Goal: Information Seeking & Learning: Learn about a topic

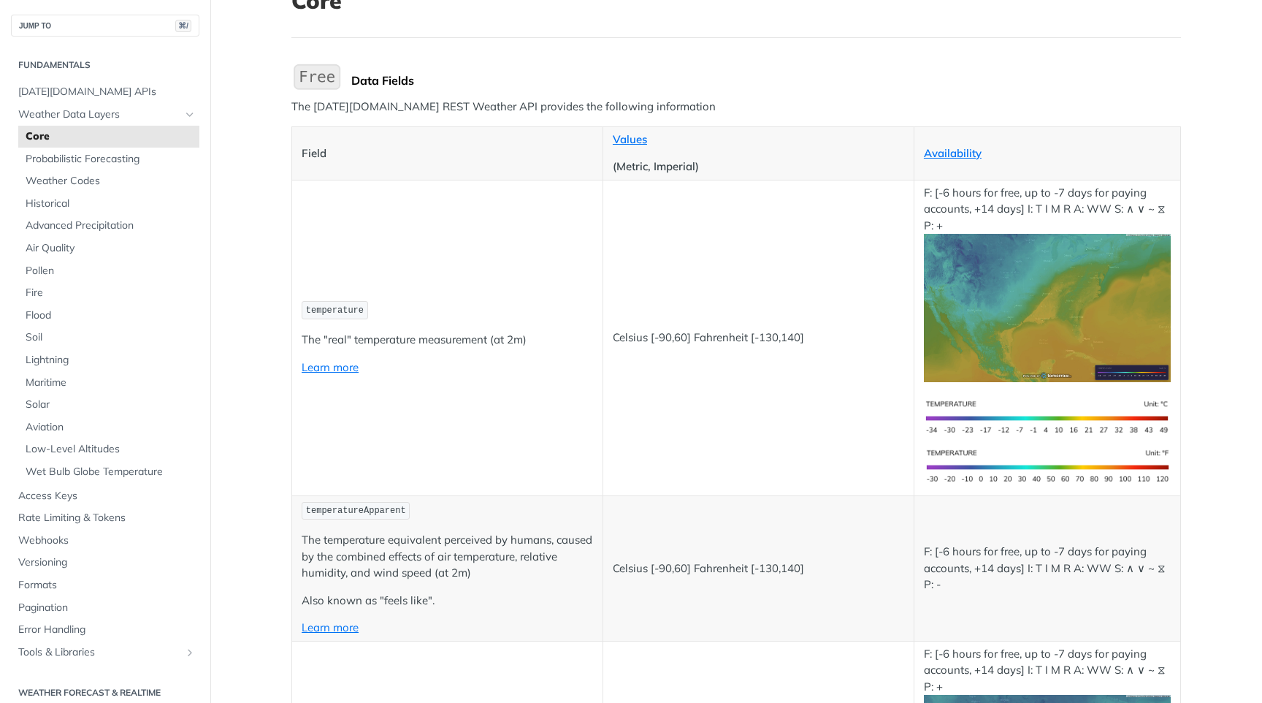
scroll to position [114, 0]
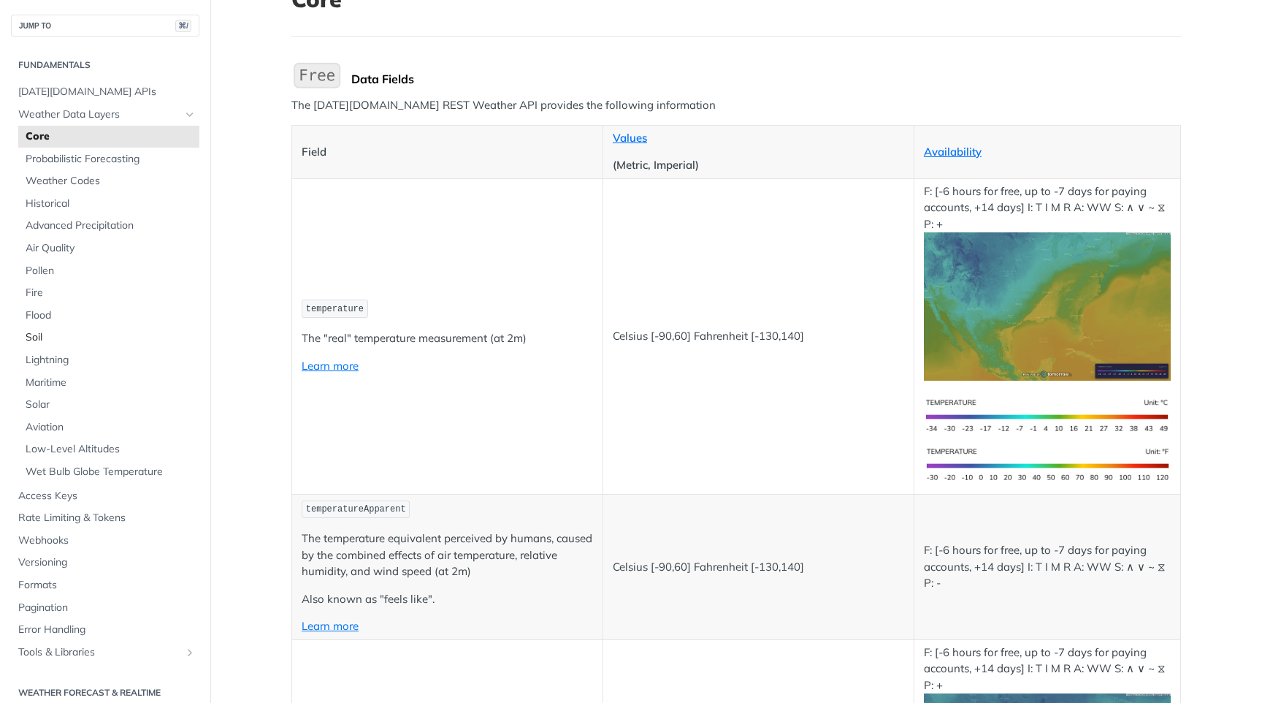
click at [37, 339] on span "Soil" at bounding box center [111, 337] width 170 height 15
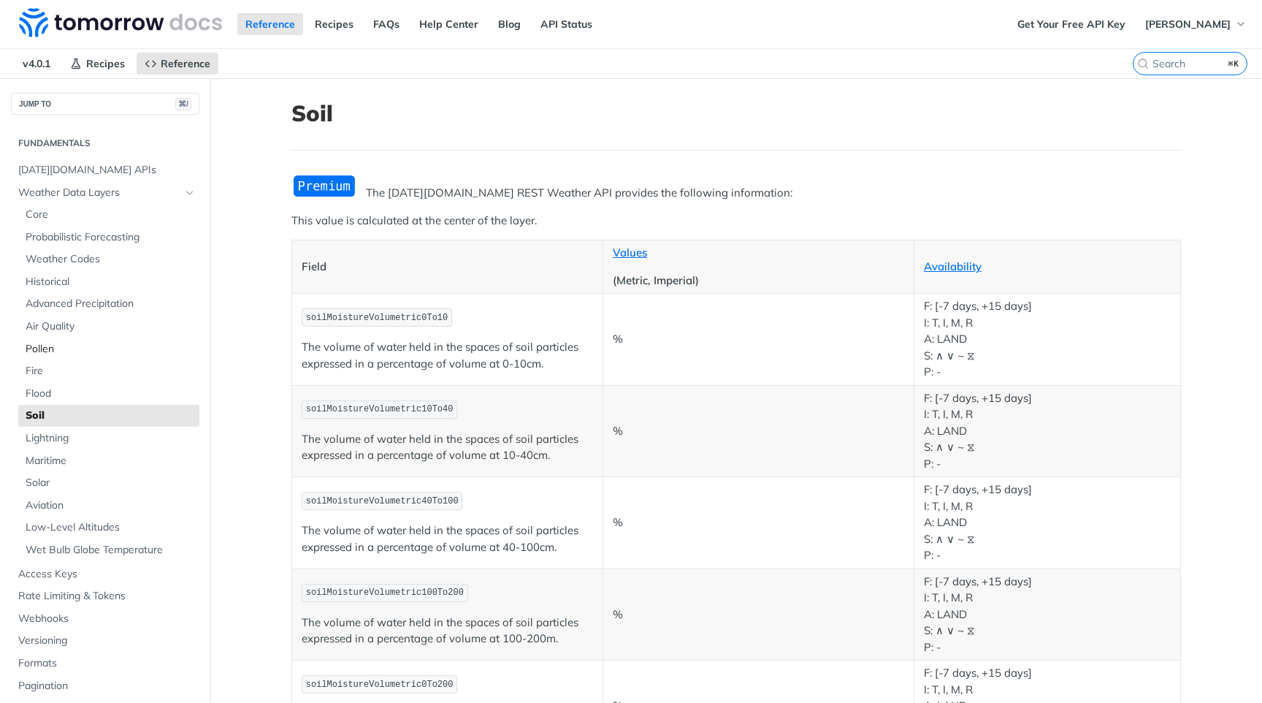
click at [42, 359] on link "Pollen" at bounding box center [108, 349] width 181 height 22
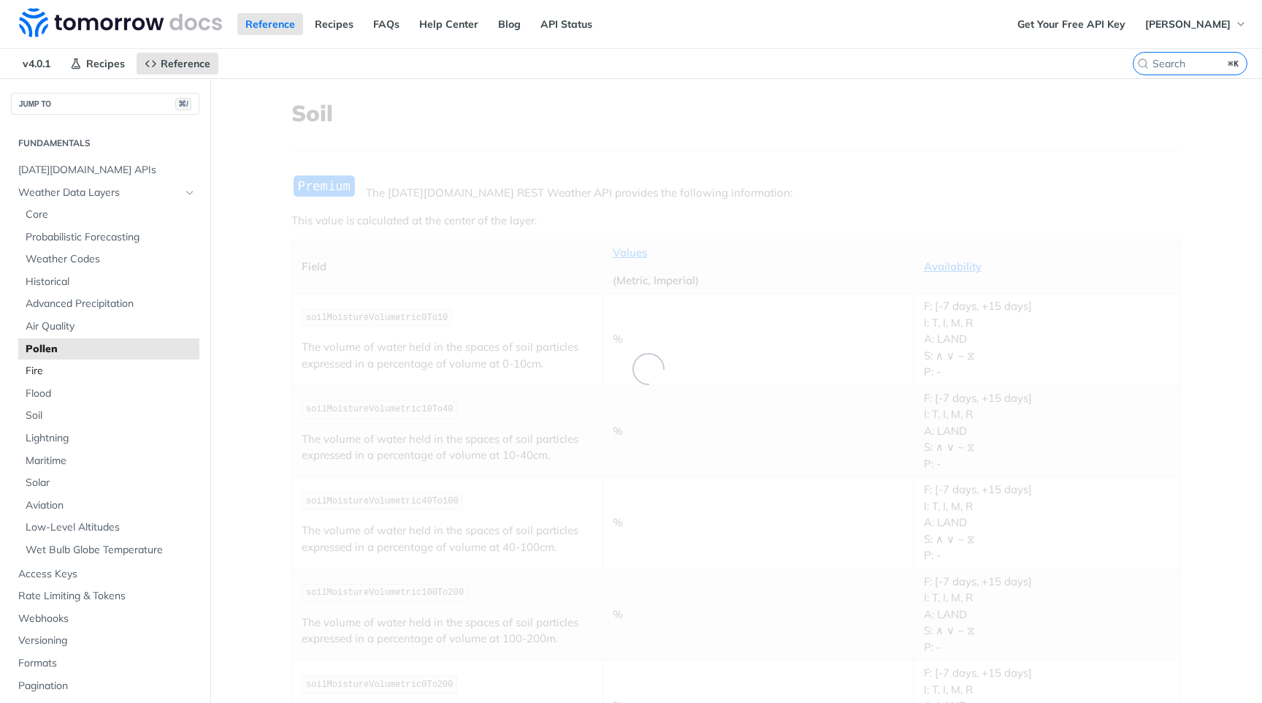
click at [39, 369] on span "Fire" at bounding box center [111, 371] width 170 height 15
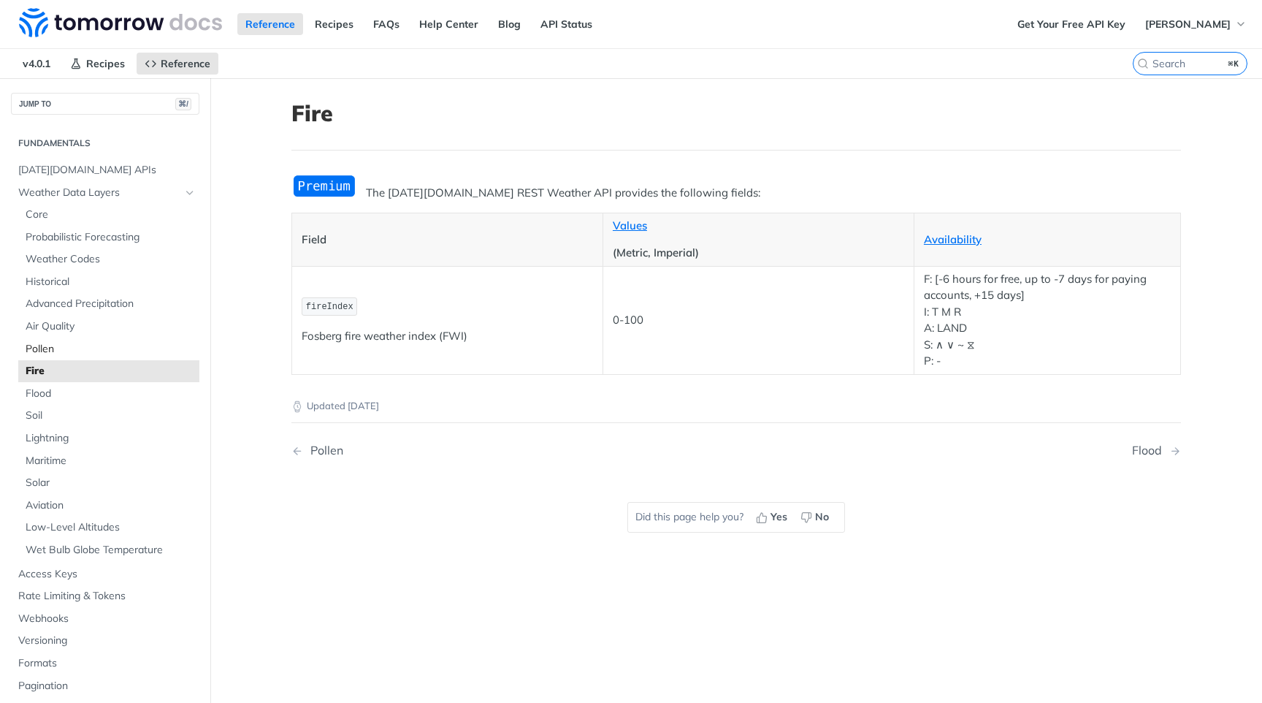
click at [69, 349] on span "Pollen" at bounding box center [111, 349] width 170 height 15
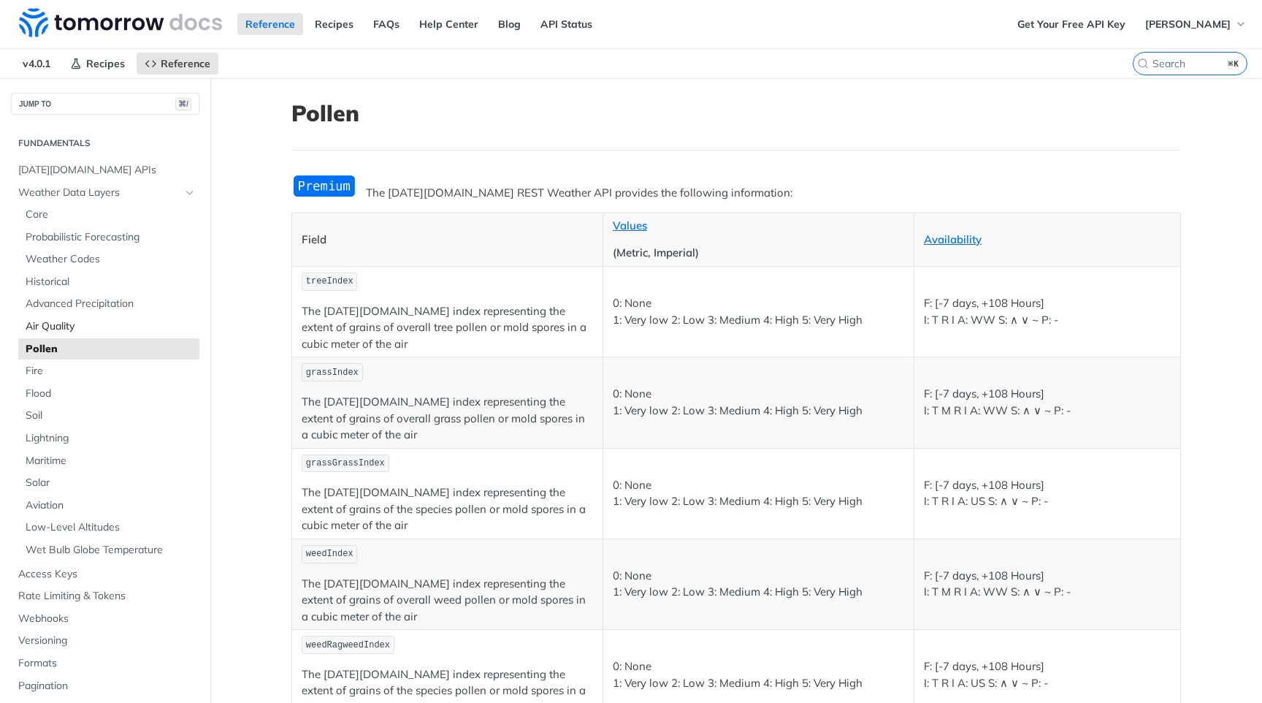
click at [96, 323] on span "Air Quality" at bounding box center [111, 326] width 170 height 15
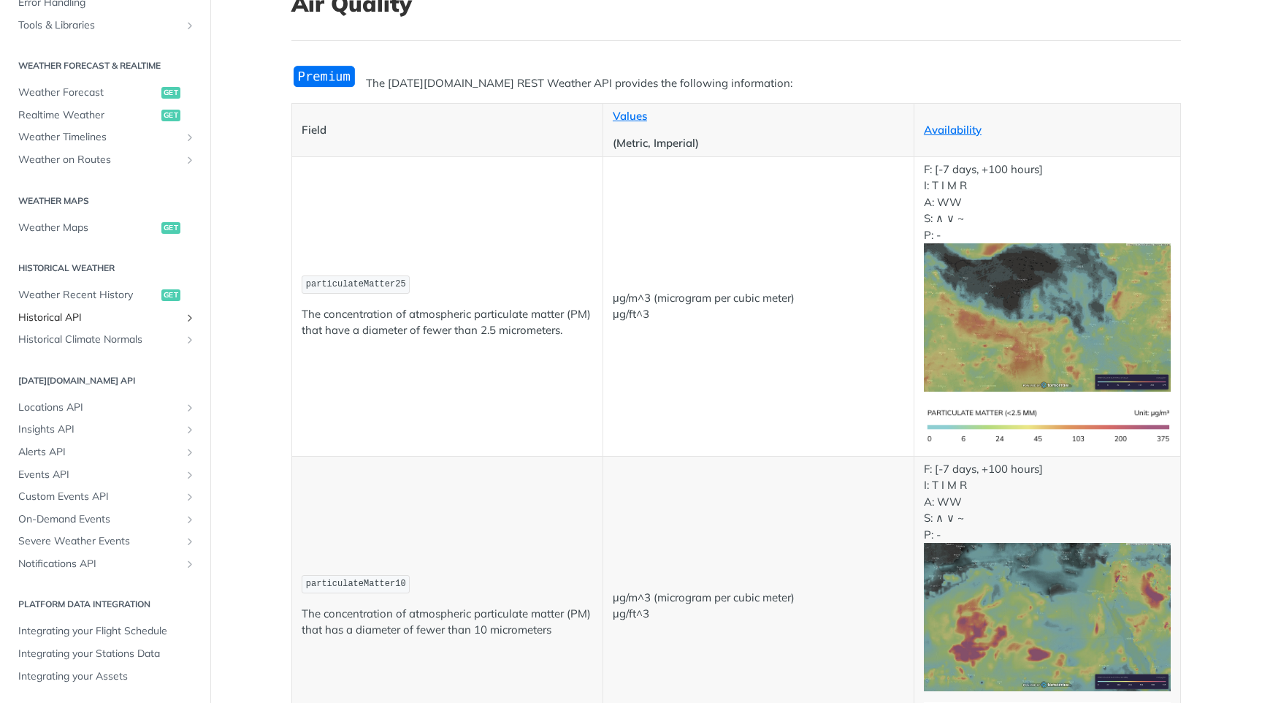
scroll to position [115, 0]
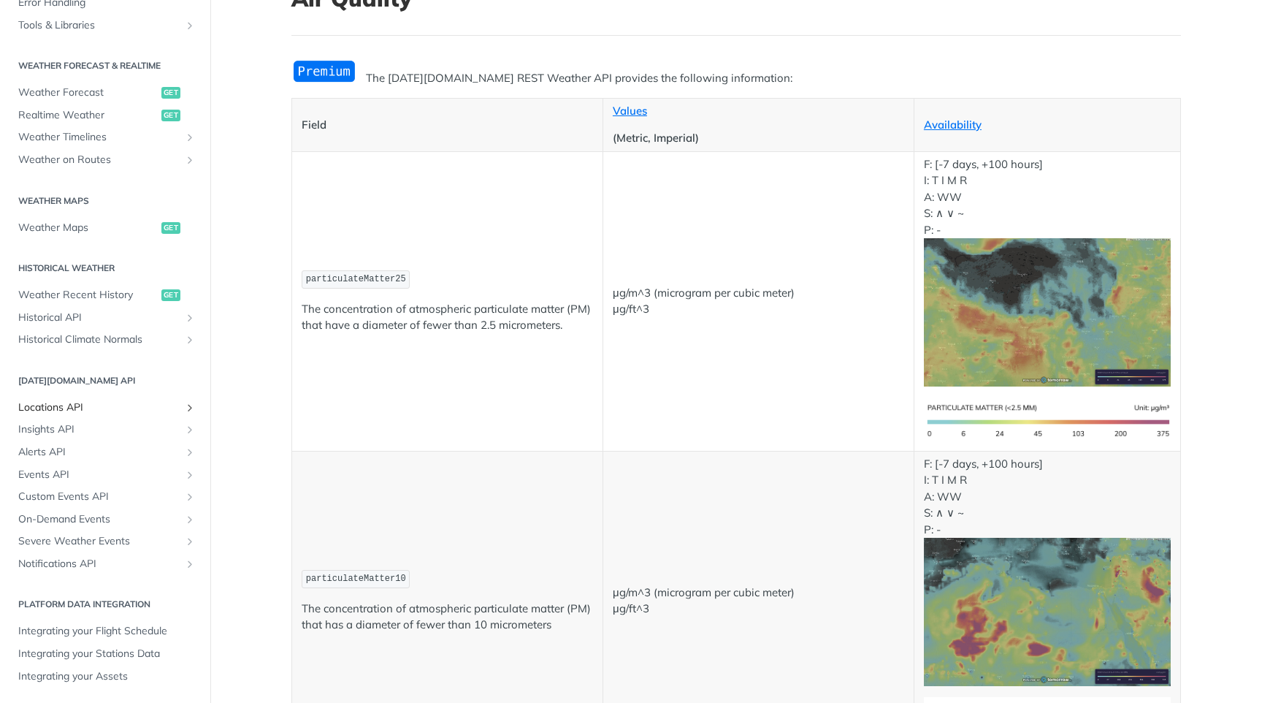
click at [69, 406] on span "Locations API" at bounding box center [99, 407] width 162 height 15
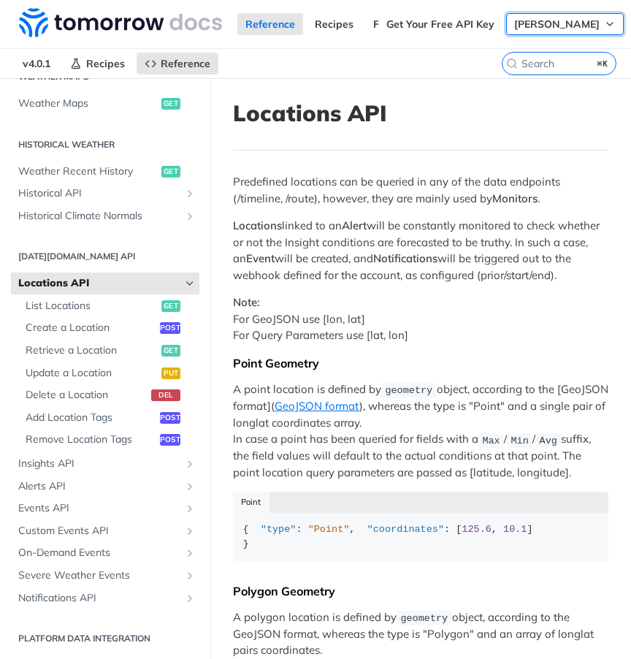
click at [546, 23] on span "Markus Berger" at bounding box center [556, 24] width 85 height 13
click at [589, 13] on div "Markus Berger Log Out" at bounding box center [565, 24] width 118 height 22
click at [454, 321] on p "Note: For GeoJSON use [lon, lat] For Query Parameters use [lat, lon]" at bounding box center [421, 319] width 376 height 50
click at [560, 311] on p "Note: For GeoJSON use [lon, lat] For Query Parameters use [lat, lon]" at bounding box center [421, 319] width 376 height 50
click at [376, 127] on header "Locations API" at bounding box center [421, 125] width 376 height 50
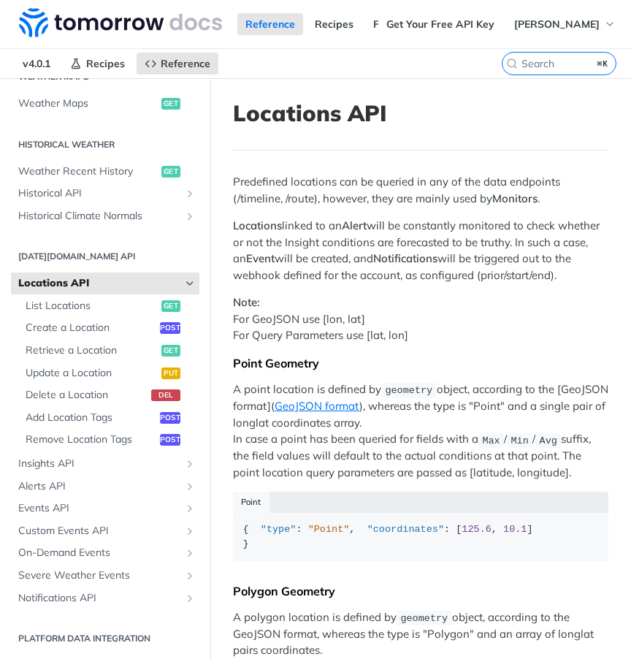
click at [325, 110] on h1 "Locations API" at bounding box center [421, 113] width 376 height 26
click at [411, 310] on p "Note: For GeoJSON use [lon, lat] For Query Parameters use [lat, lon]" at bounding box center [421, 319] width 376 height 50
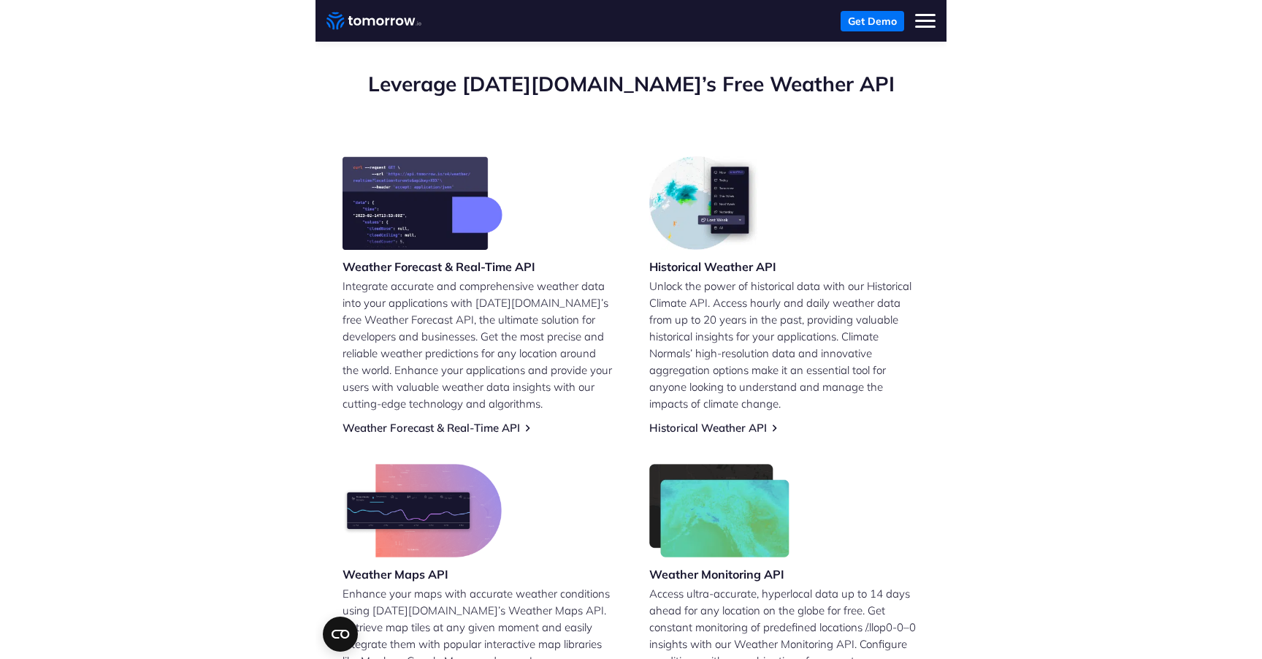
scroll to position [547, 0]
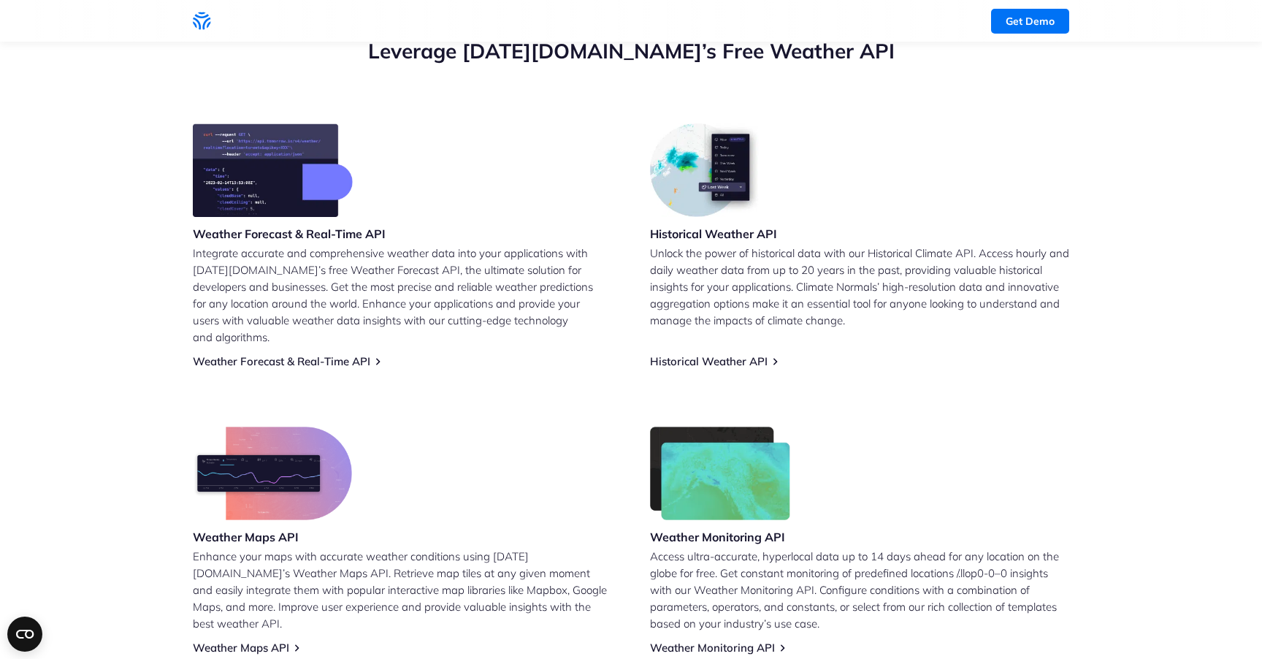
click at [498, 207] on div "Weather Forecast & Real-Time API Integrate accurate and comprehensive weather d…" at bounding box center [402, 245] width 419 height 245
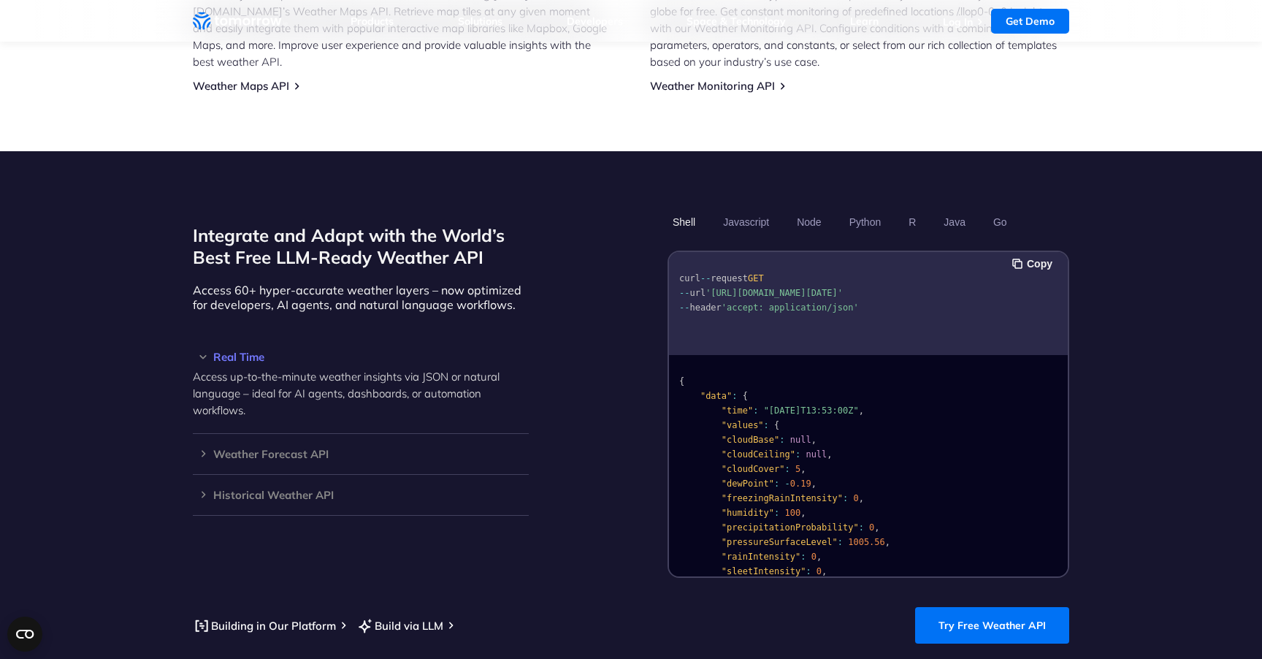
scroll to position [1112, 0]
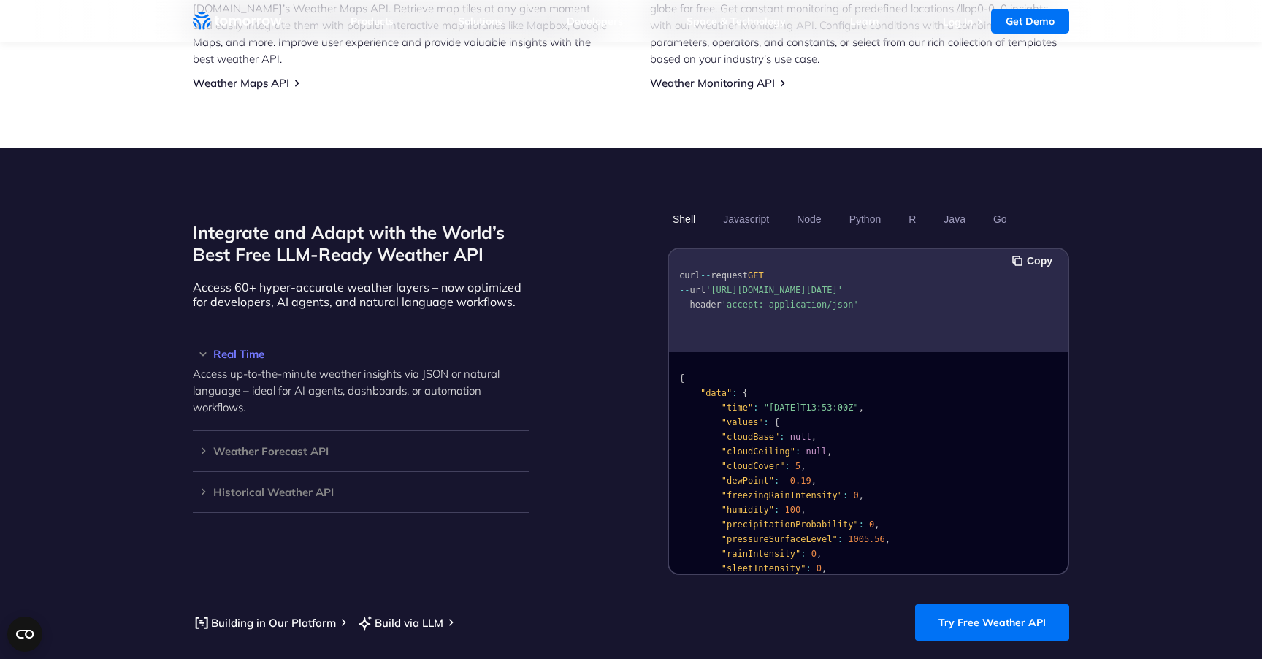
click at [207, 348] on h3 "Real Time" at bounding box center [361, 353] width 336 height 11
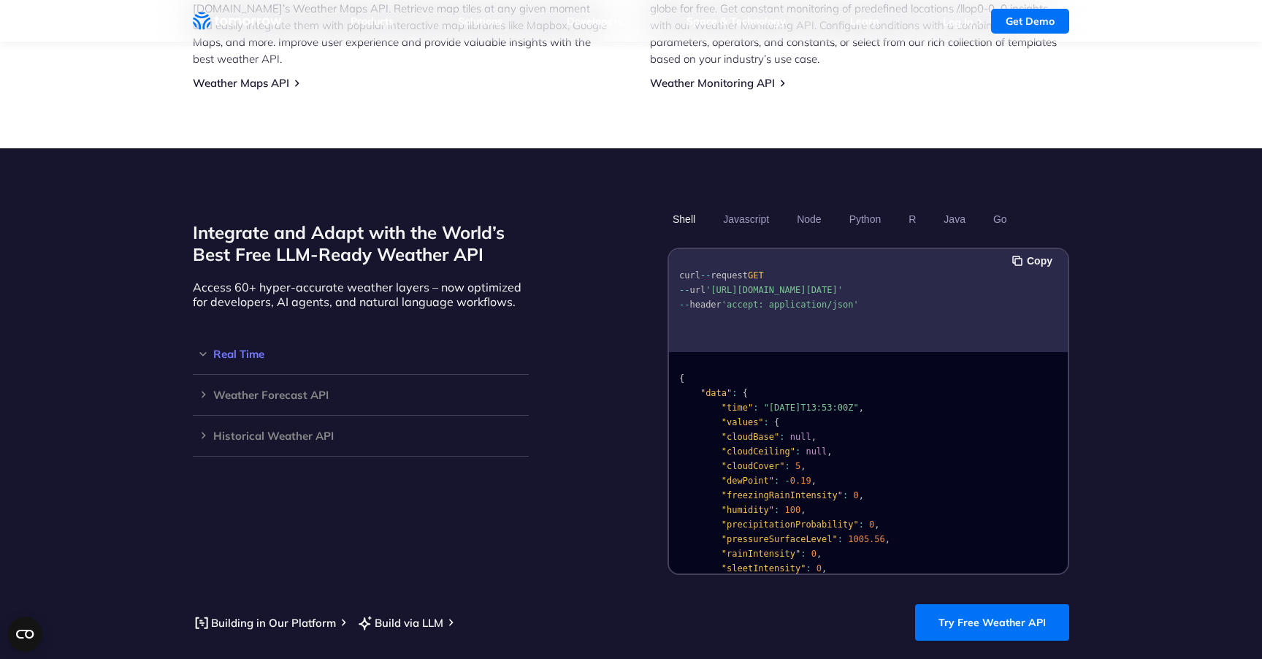
click at [207, 348] on h3 "Real Time" at bounding box center [361, 353] width 336 height 11
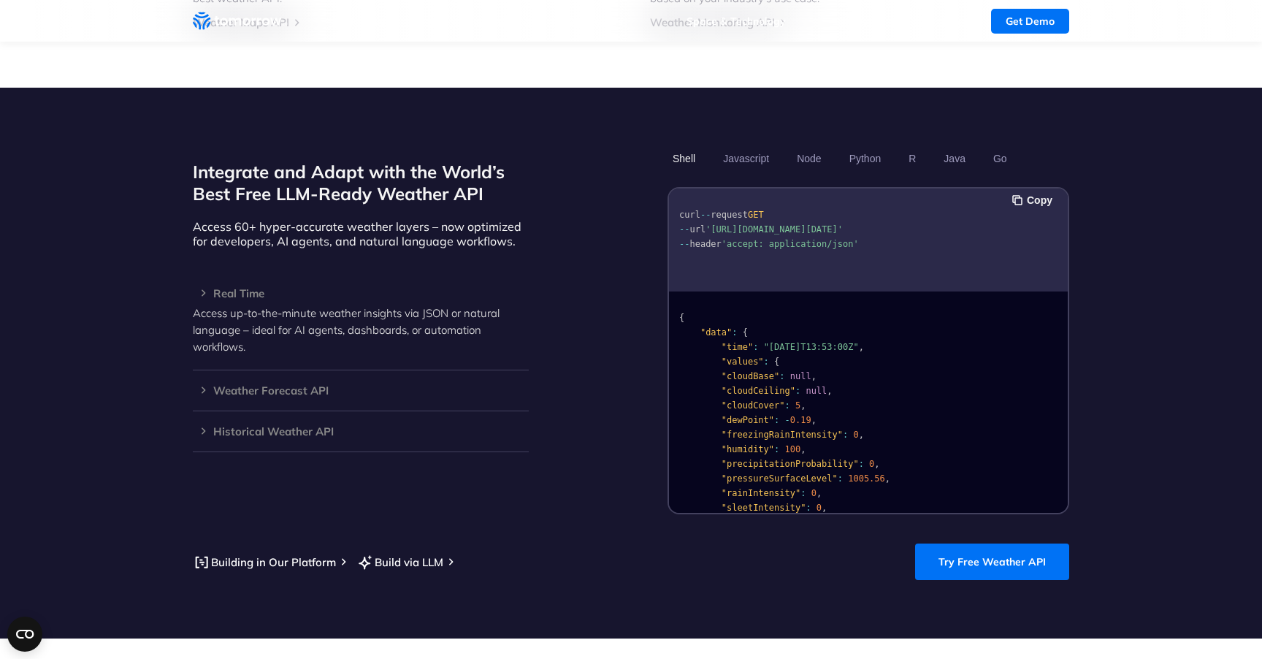
scroll to position [1333, 0]
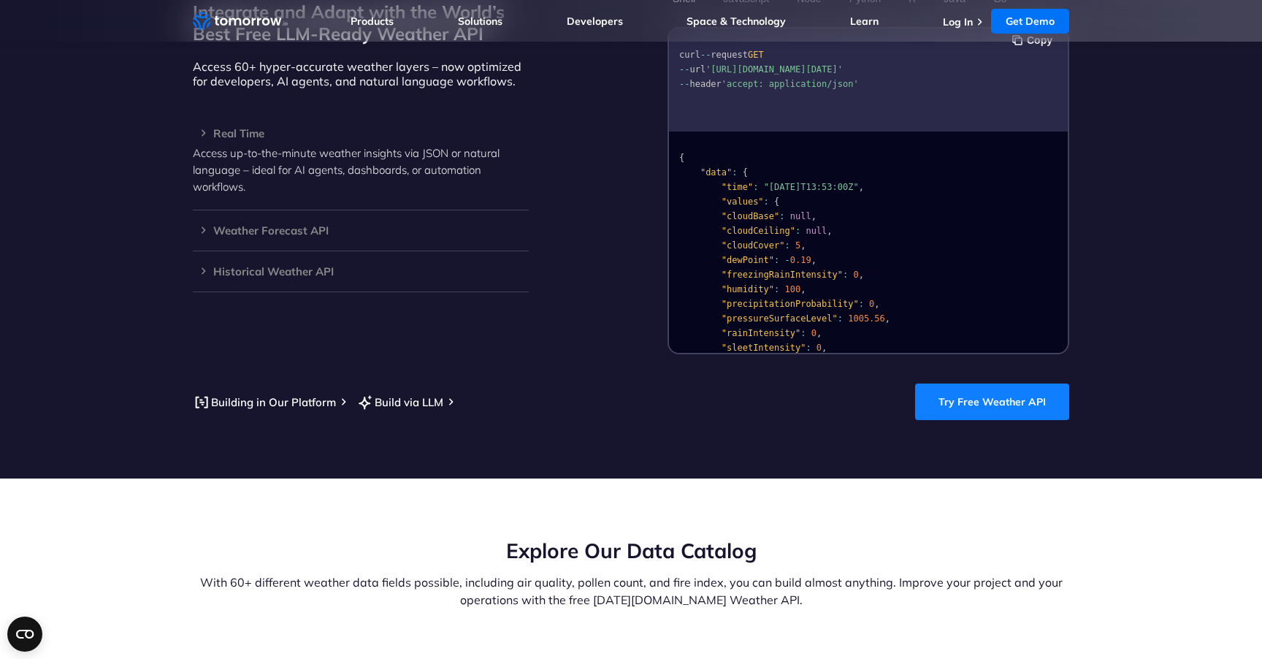
click at [631, 388] on link "Try Free Weather API" at bounding box center [992, 402] width 154 height 37
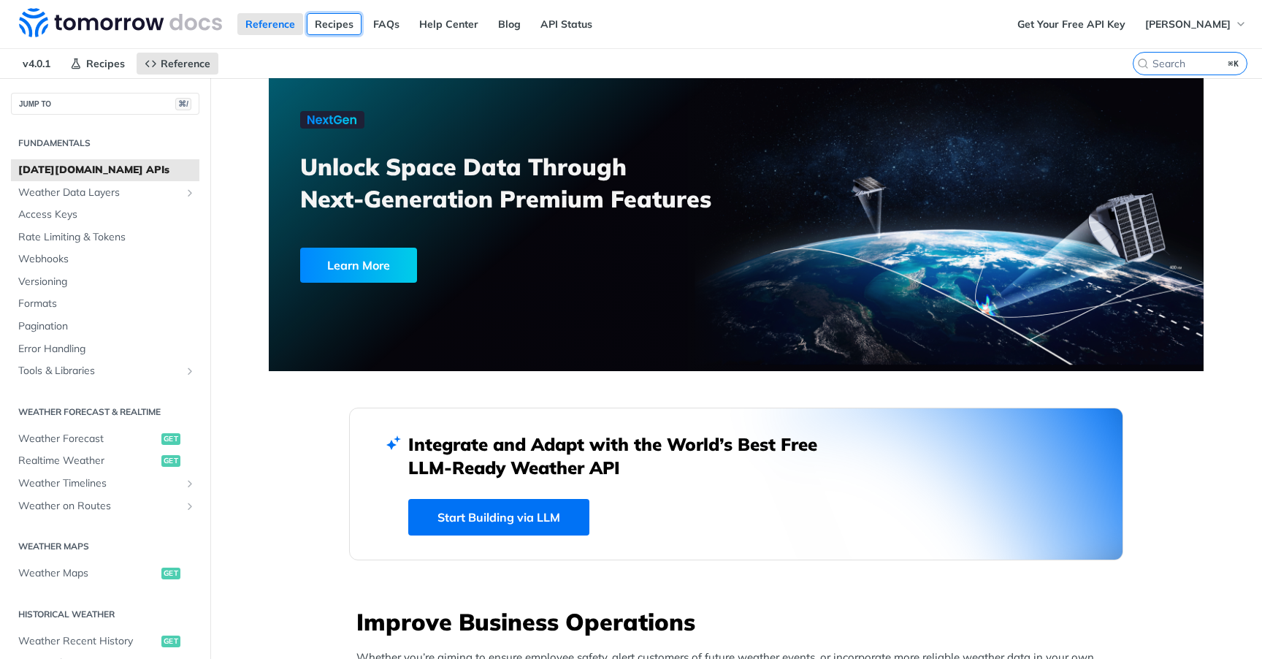
click at [328, 31] on link "Recipes" at bounding box center [334, 24] width 55 height 22
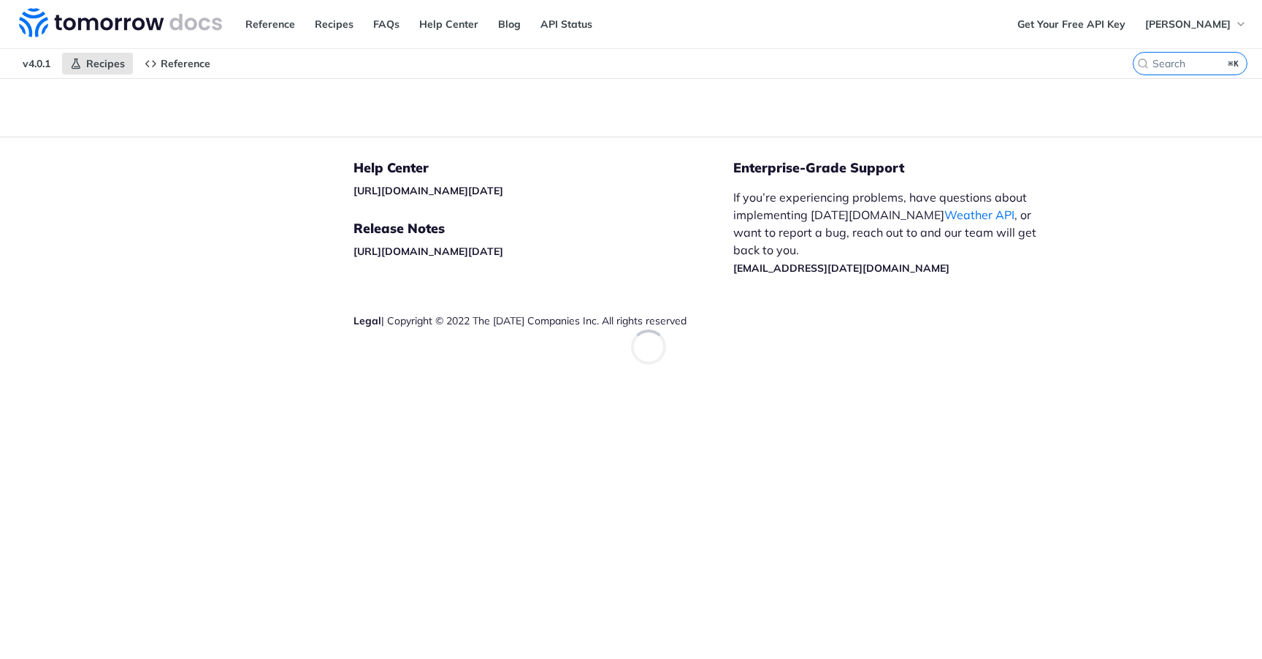
click at [728, 168] on h5 "Help Center" at bounding box center [544, 168] width 380 height 18
